Goal: Task Accomplishment & Management: Manage account settings

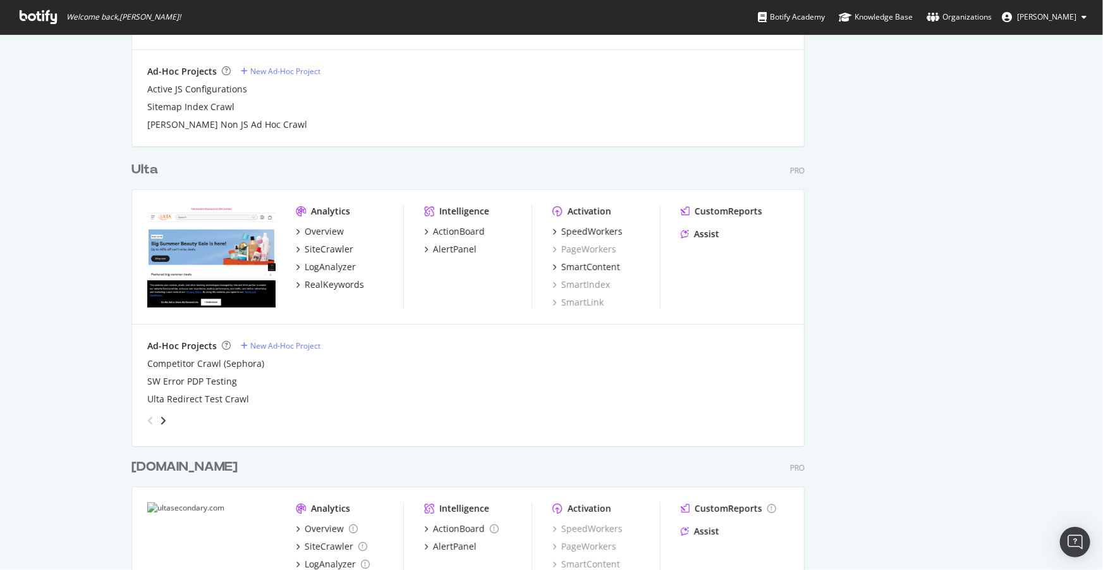
scroll to position [2242, 0]
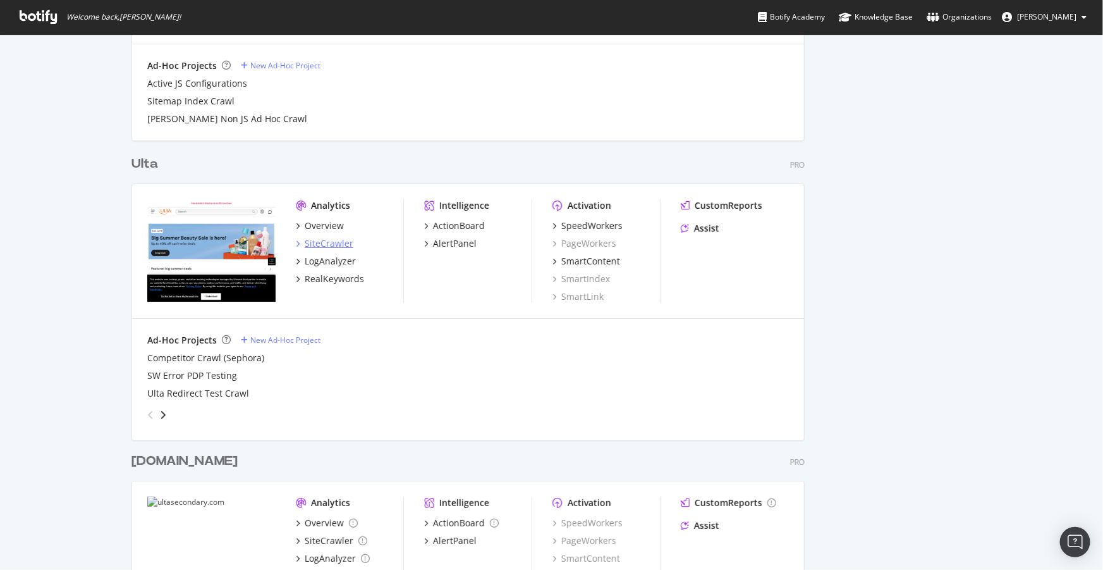
click at [335, 242] on div "SiteCrawler" at bounding box center [329, 243] width 49 height 13
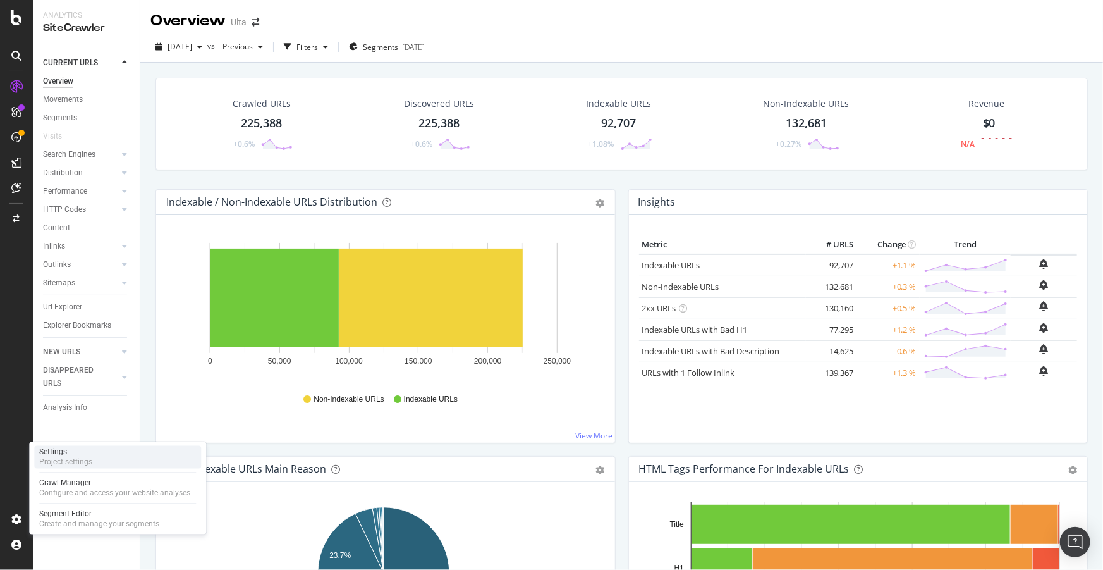
click at [72, 461] on div "Project settings" at bounding box center [65, 462] width 53 height 10
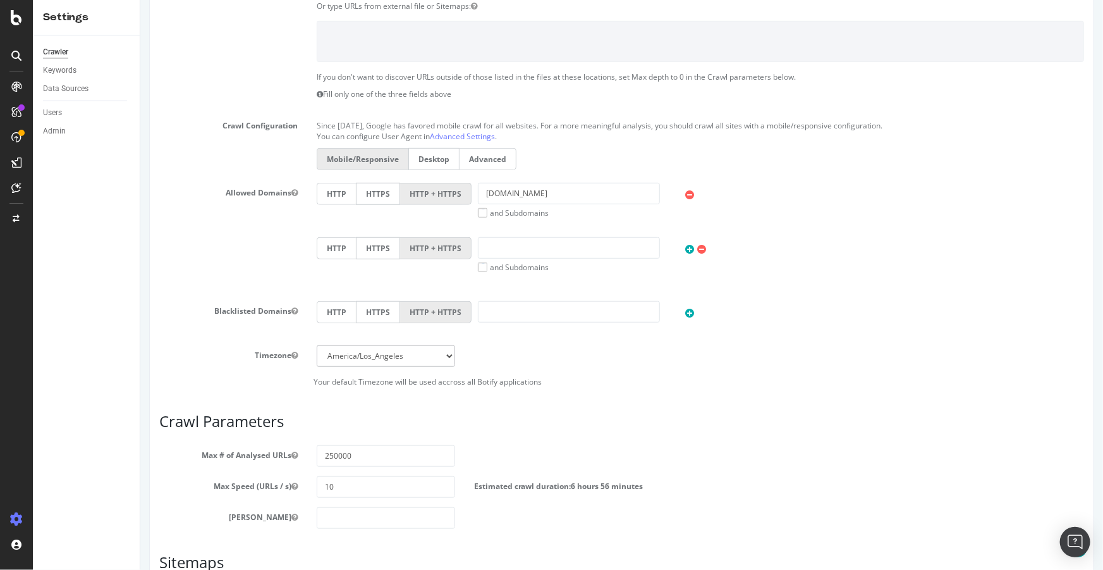
scroll to position [95, 0]
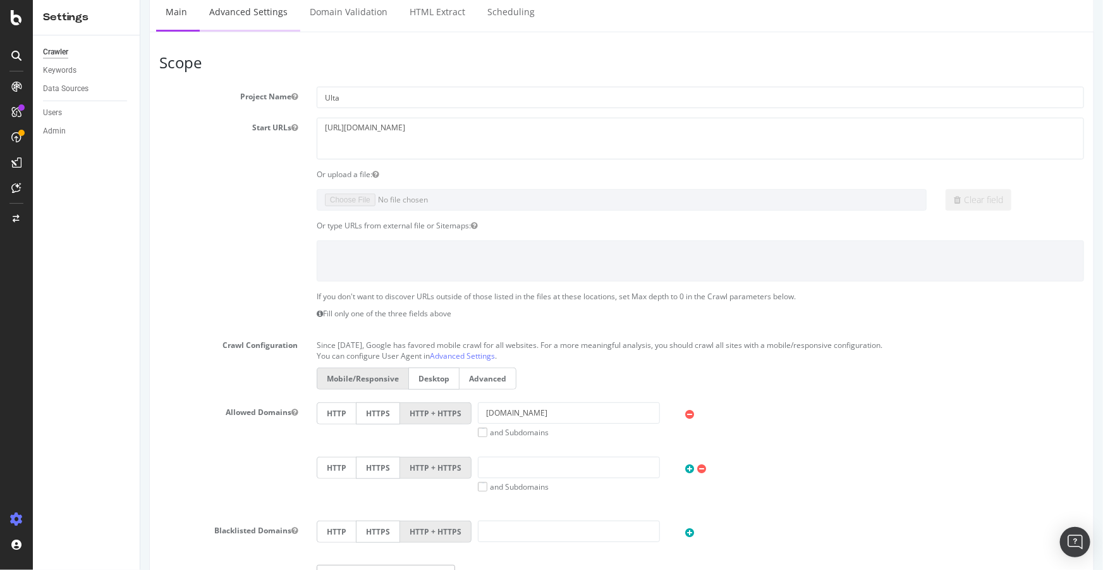
click at [279, 15] on link "Advanced Settings" at bounding box center [247, 12] width 97 height 35
